Goal: Task Accomplishment & Management: Manage account settings

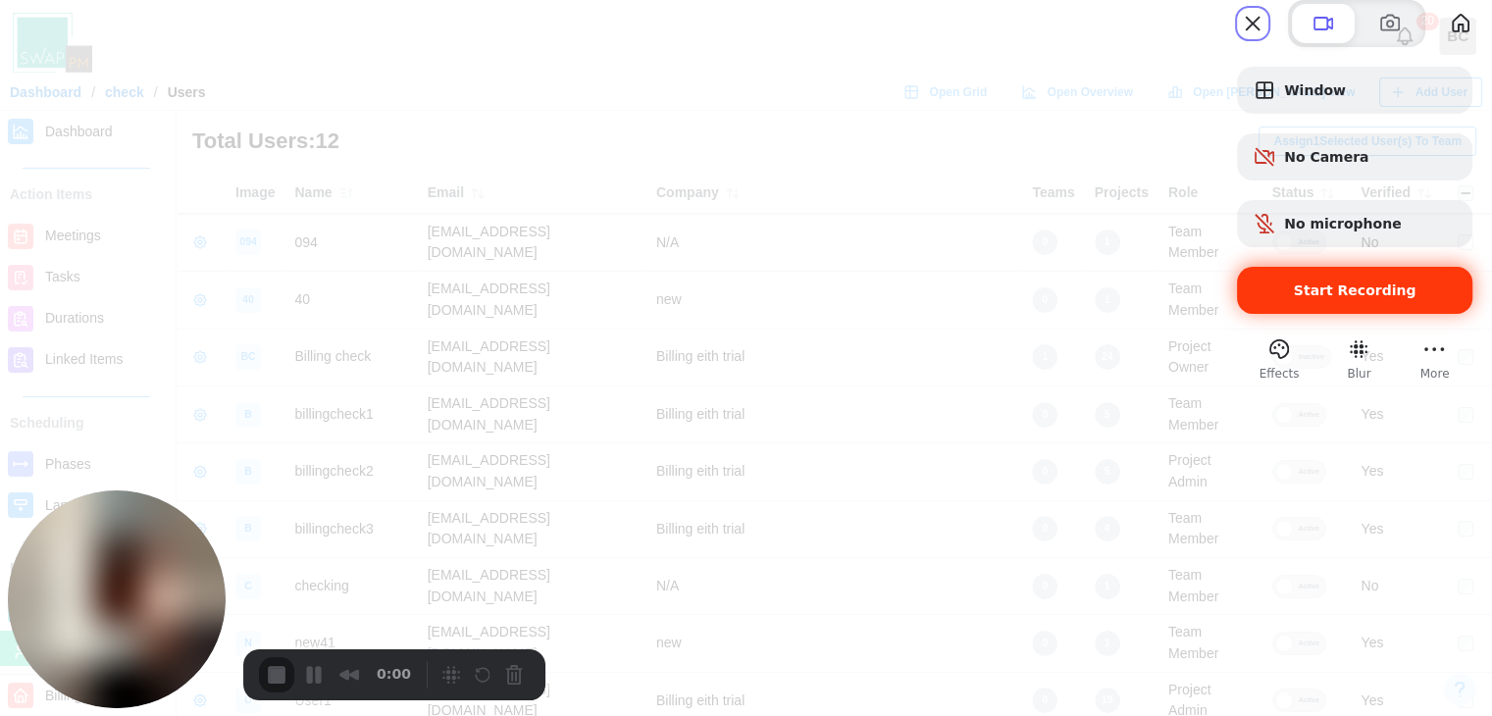
click at [1253, 298] on span "Start Recording" at bounding box center [1355, 291] width 204 height 16
click at [1237, 39] on button "Close" at bounding box center [1252, 23] width 31 height 31
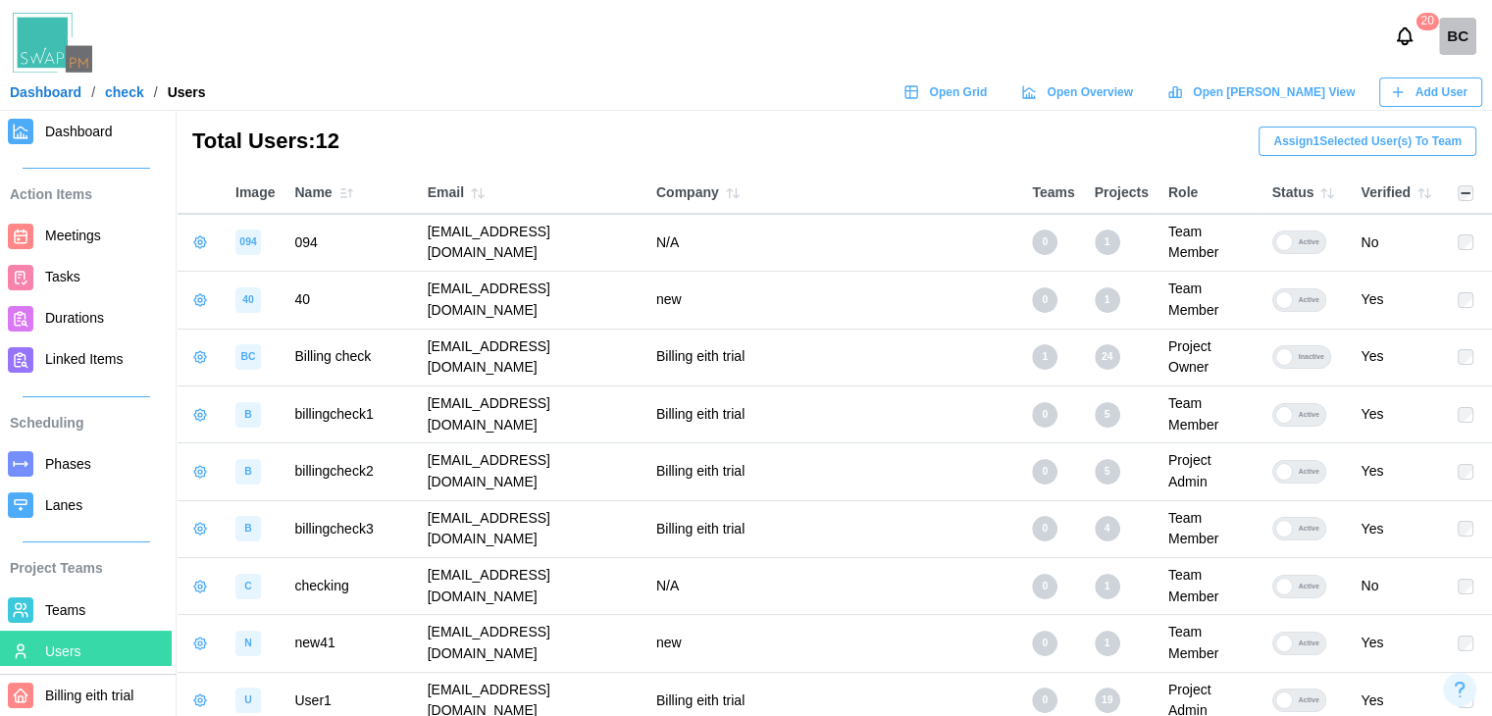
click at [194, 294] on icon "button" at bounding box center [200, 300] width 12 height 12
click at [207, 236] on icon "button" at bounding box center [200, 242] width 16 height 16
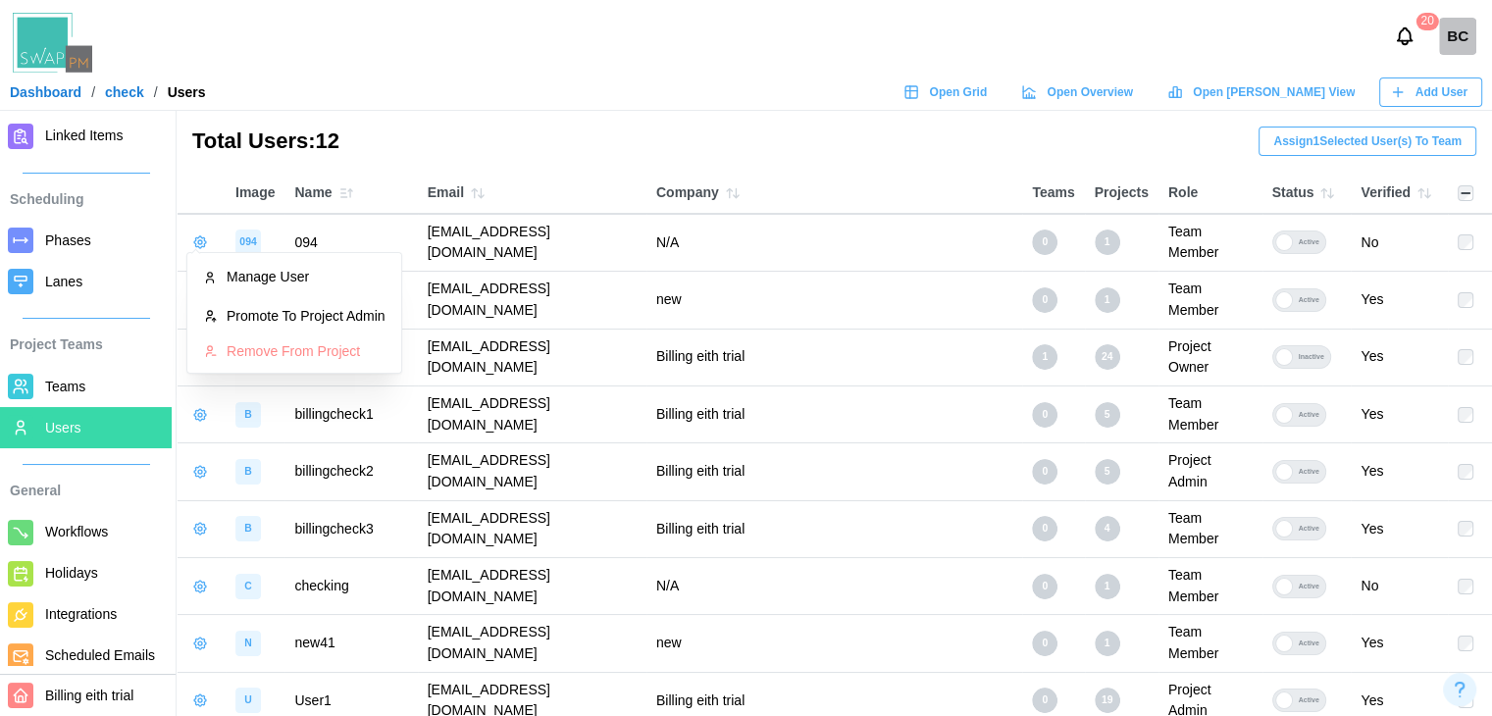
scroll to position [256, 0]
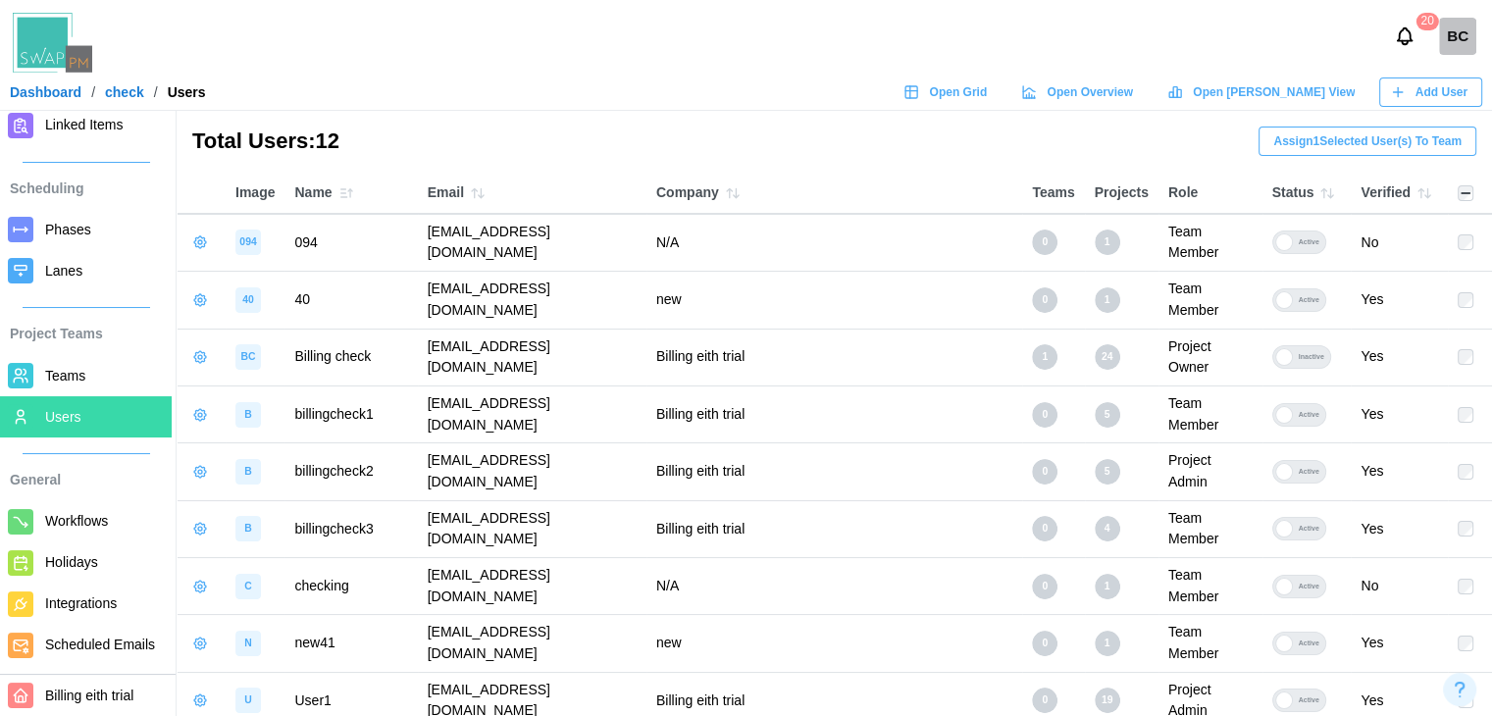
click at [61, 85] on link "Dashboard" at bounding box center [46, 92] width 72 height 14
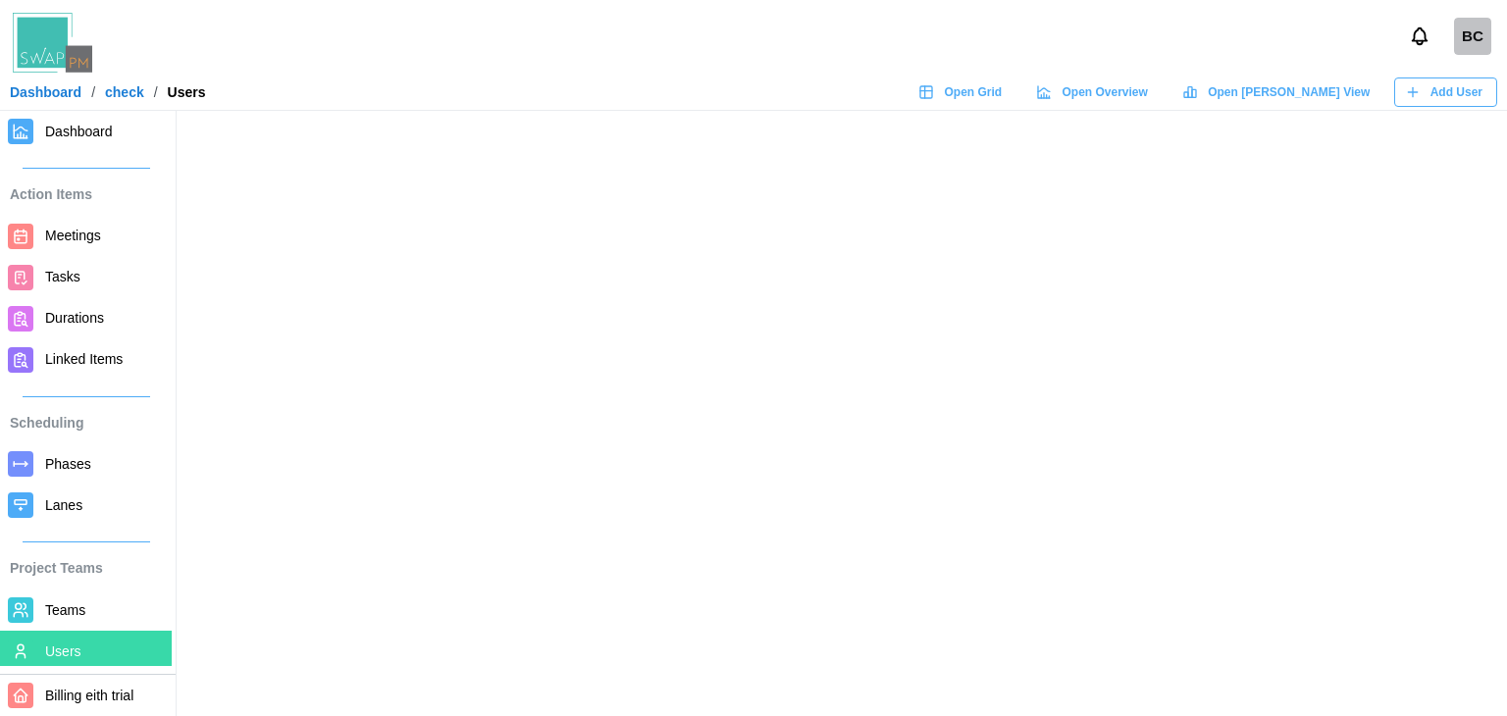
click at [428, 484] on main at bounding box center [753, 358] width 1507 height 716
click at [563, 460] on main at bounding box center [753, 358] width 1507 height 716
